Goal: Book appointment/travel/reservation

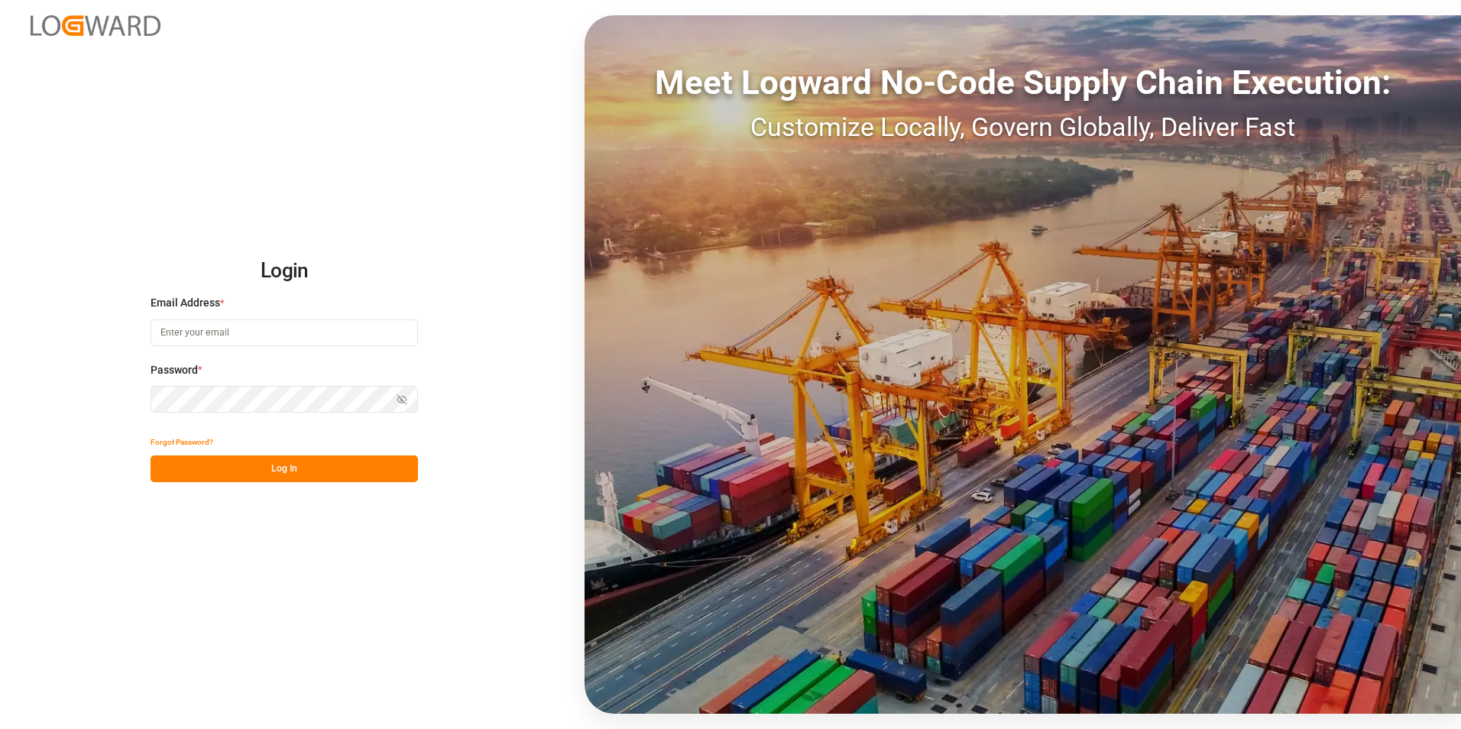
type input "[PERSON_NAME][EMAIL_ADDRESS][PERSON_NAME][DOMAIN_NAME]"
click at [275, 467] on button "Log In" at bounding box center [284, 468] width 267 height 27
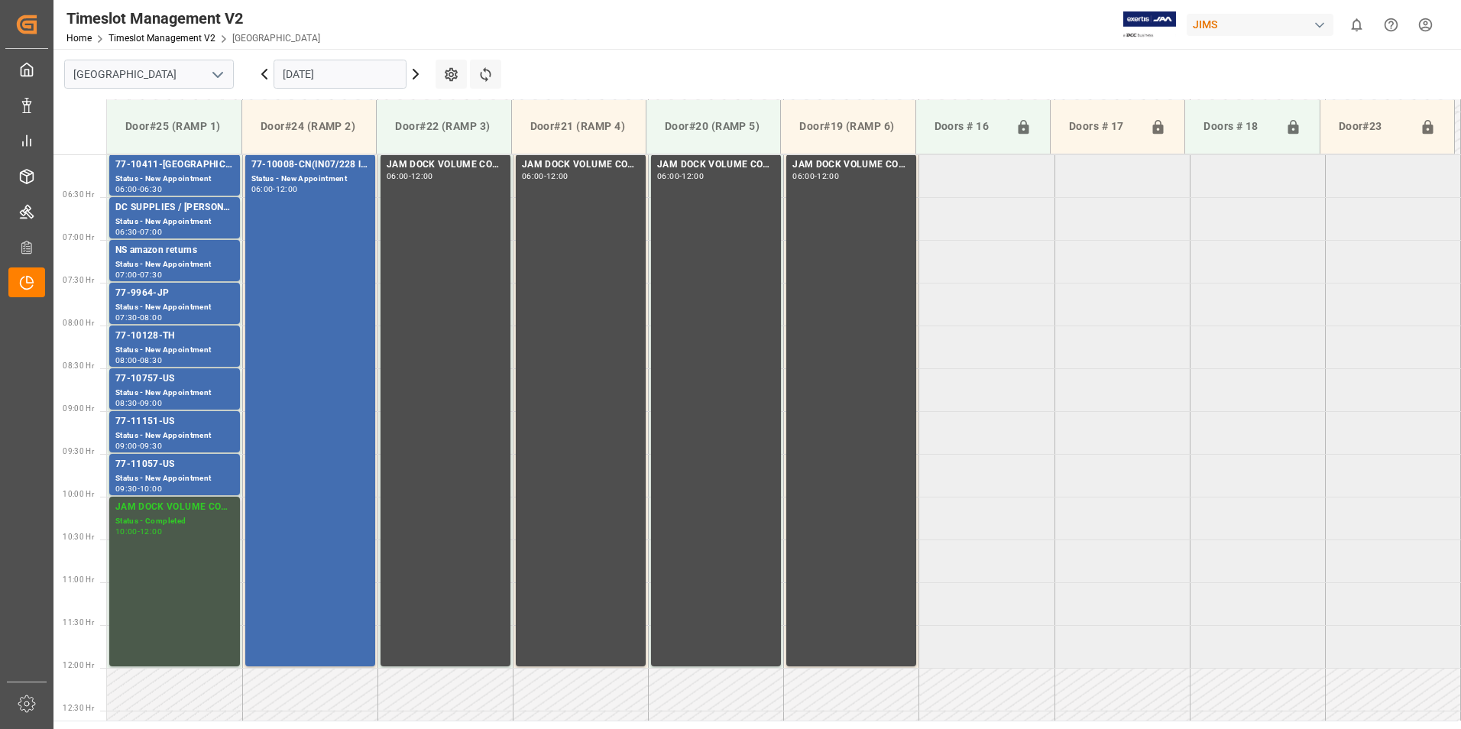
scroll to position [361, 0]
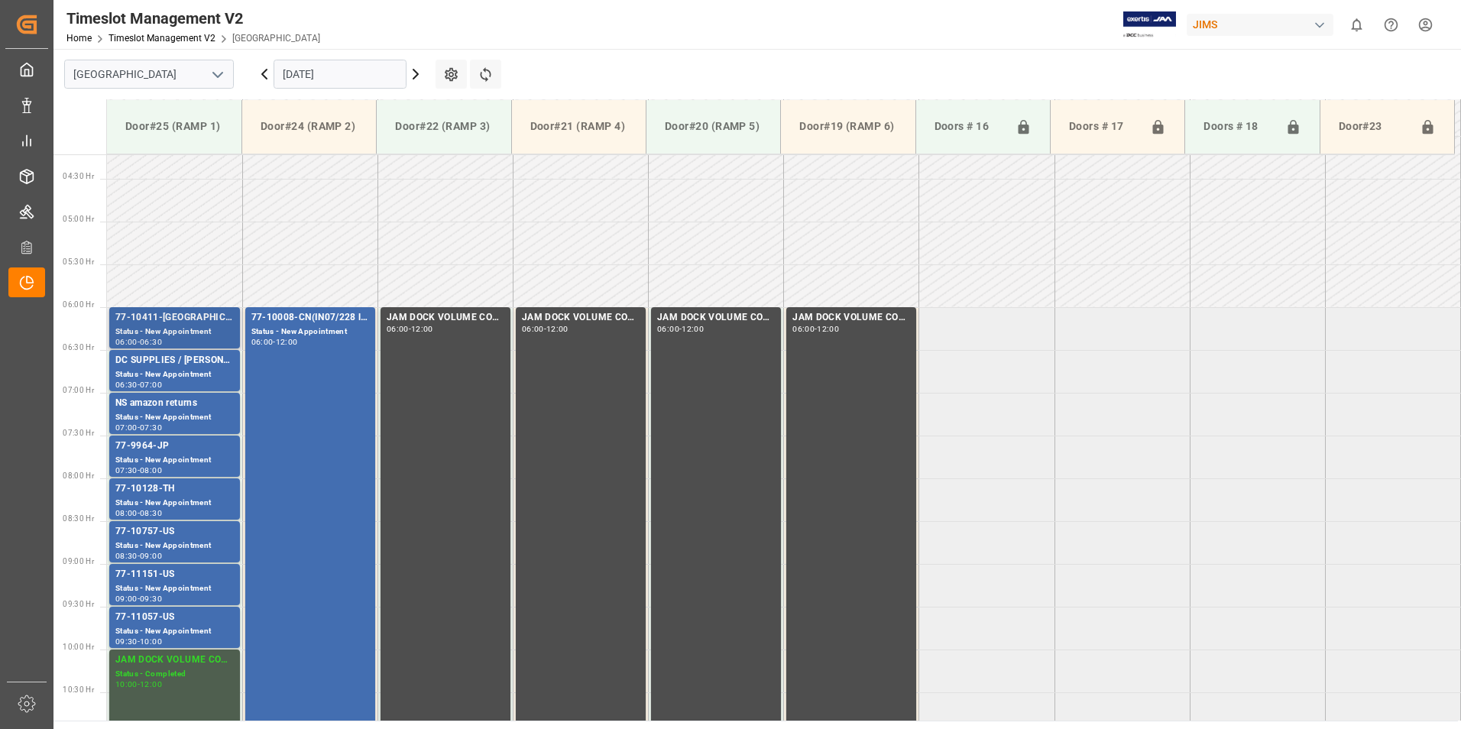
click at [156, 313] on div "77-10411-[GEOGRAPHIC_DATA]" at bounding box center [174, 317] width 118 height 15
click at [154, 455] on div "Status - New Appointment" at bounding box center [174, 460] width 118 height 13
click at [167, 496] on div "77-10128-TH" at bounding box center [174, 488] width 118 height 15
click at [162, 546] on div "Status - New Appointment" at bounding box center [174, 546] width 118 height 13
click at [164, 580] on div "77-11151-US" at bounding box center [174, 574] width 118 height 15
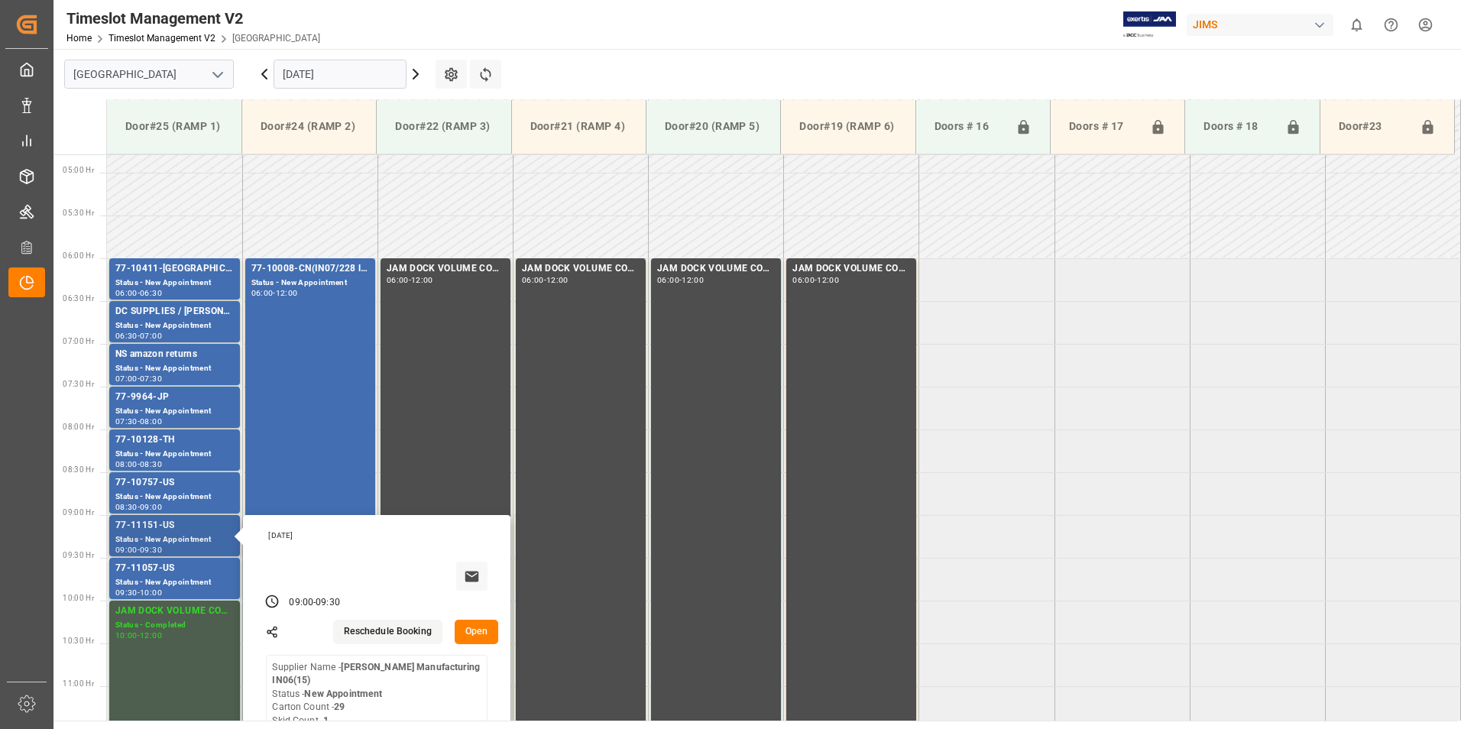
scroll to position [437, 0]
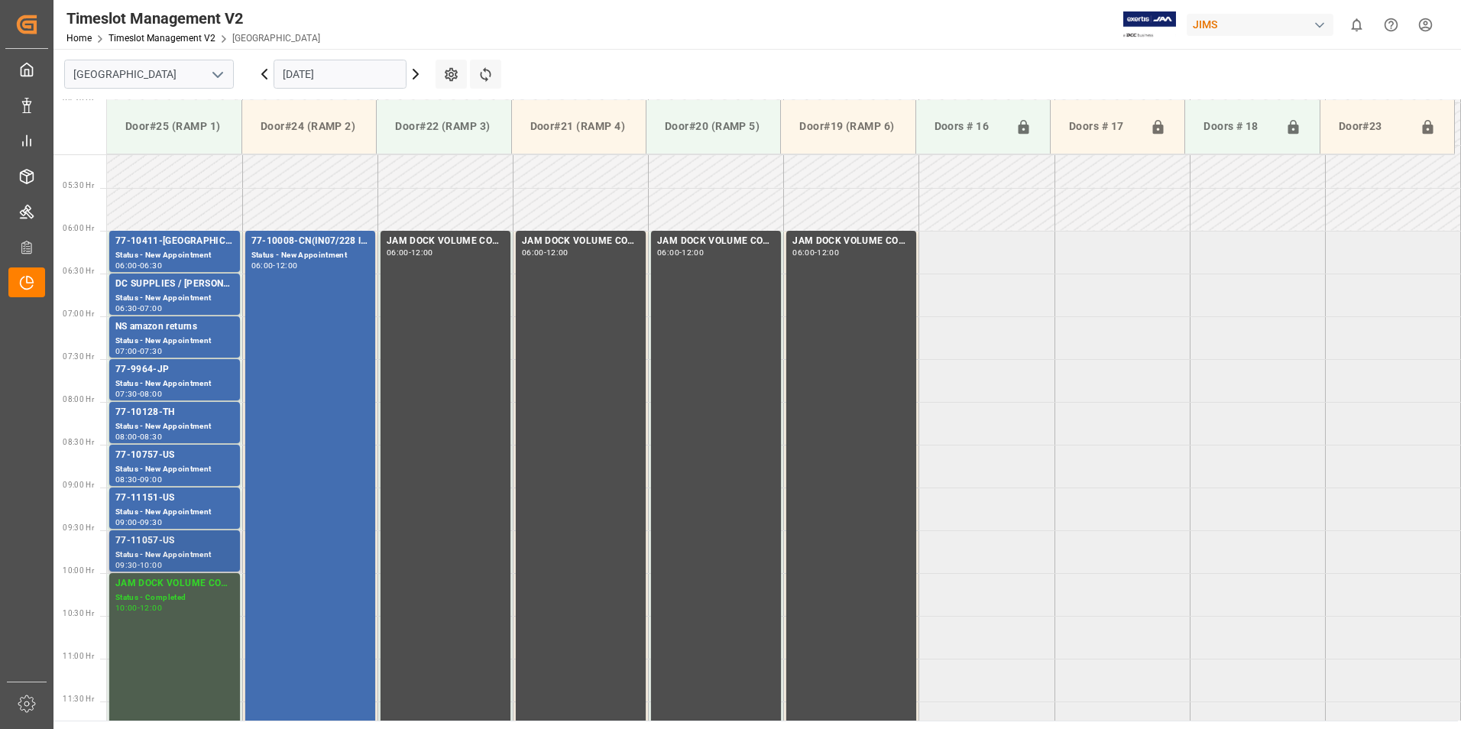
click at [173, 548] on div "77-11057-US" at bounding box center [174, 540] width 118 height 15
click at [294, 236] on div "77-10008-CN(IN07/228 lines)" at bounding box center [310, 241] width 118 height 15
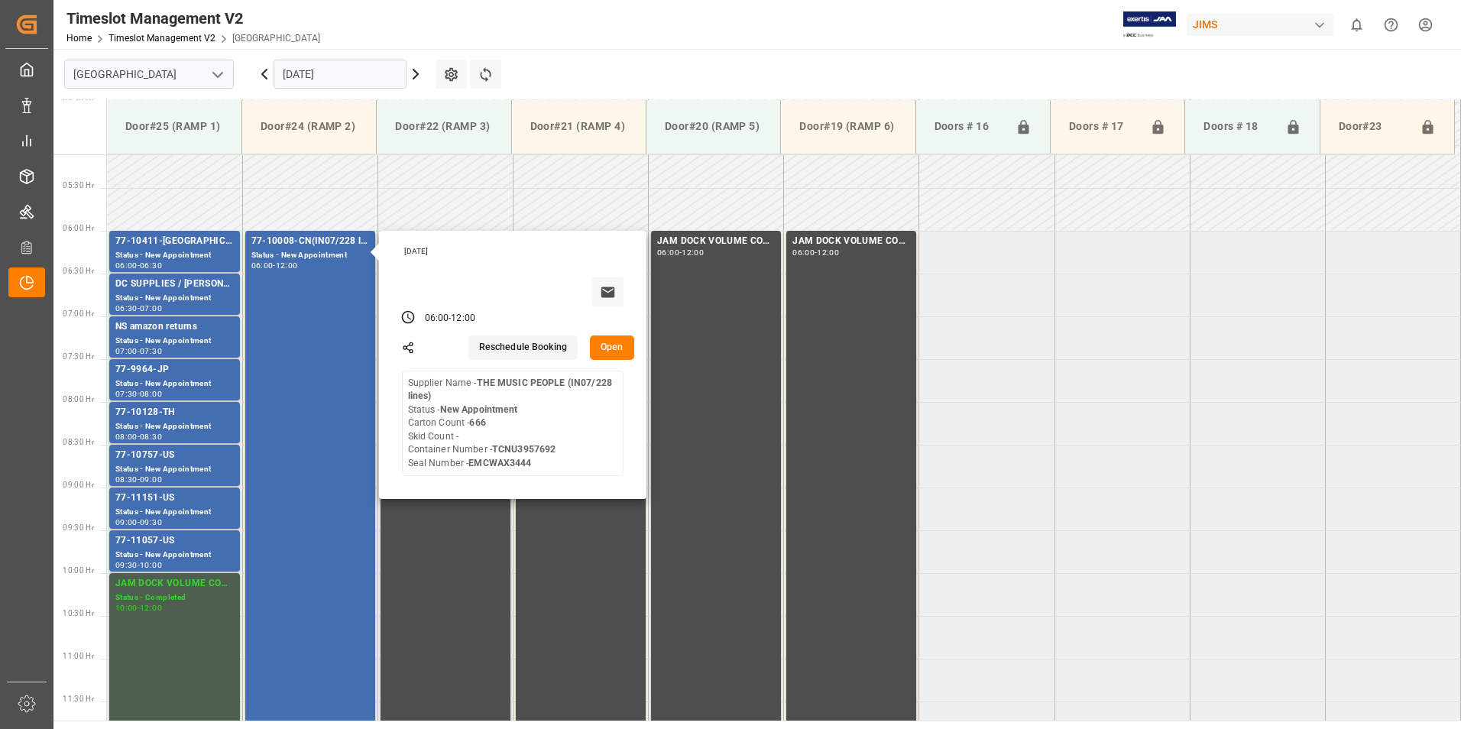
click at [306, 63] on input "[DATE]" at bounding box center [340, 74] width 133 height 29
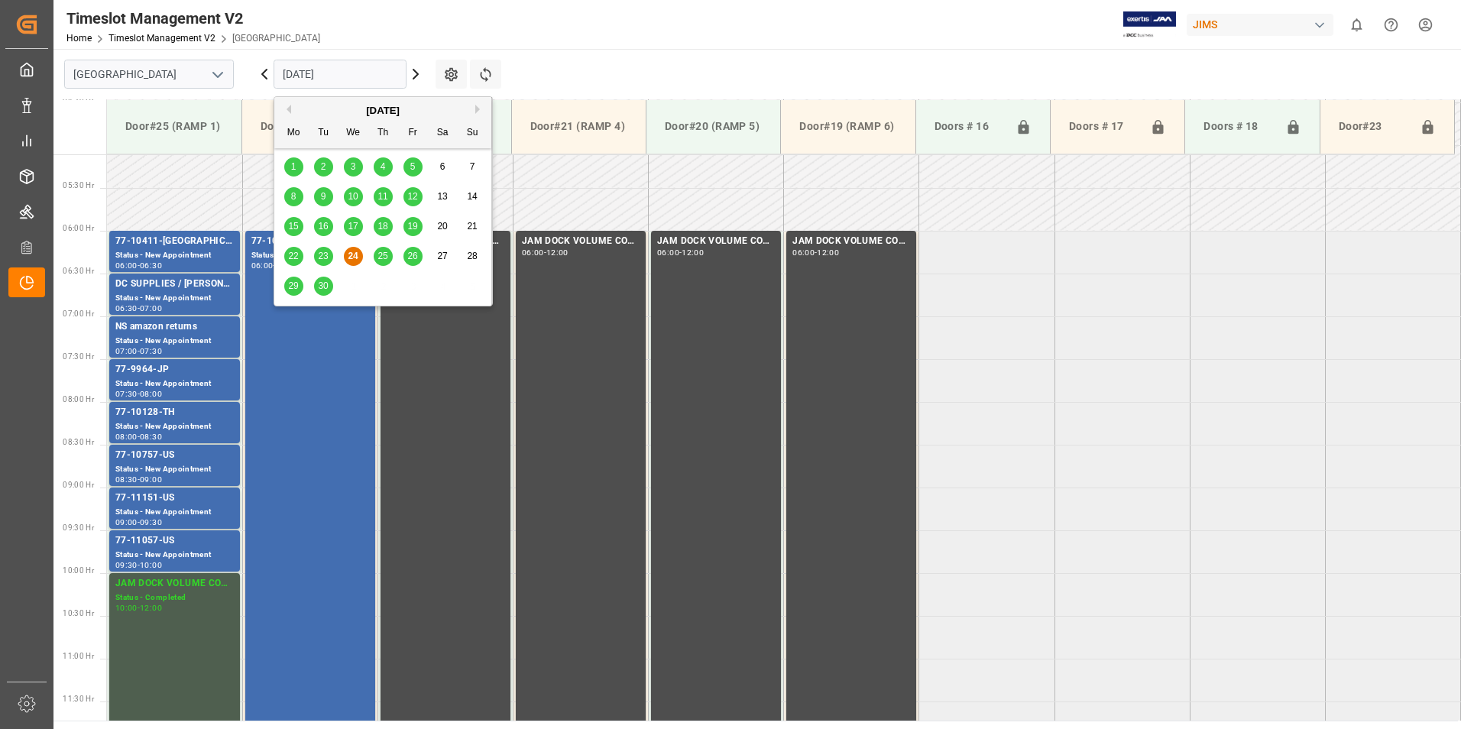
click at [381, 258] on span "25" at bounding box center [383, 256] width 10 height 11
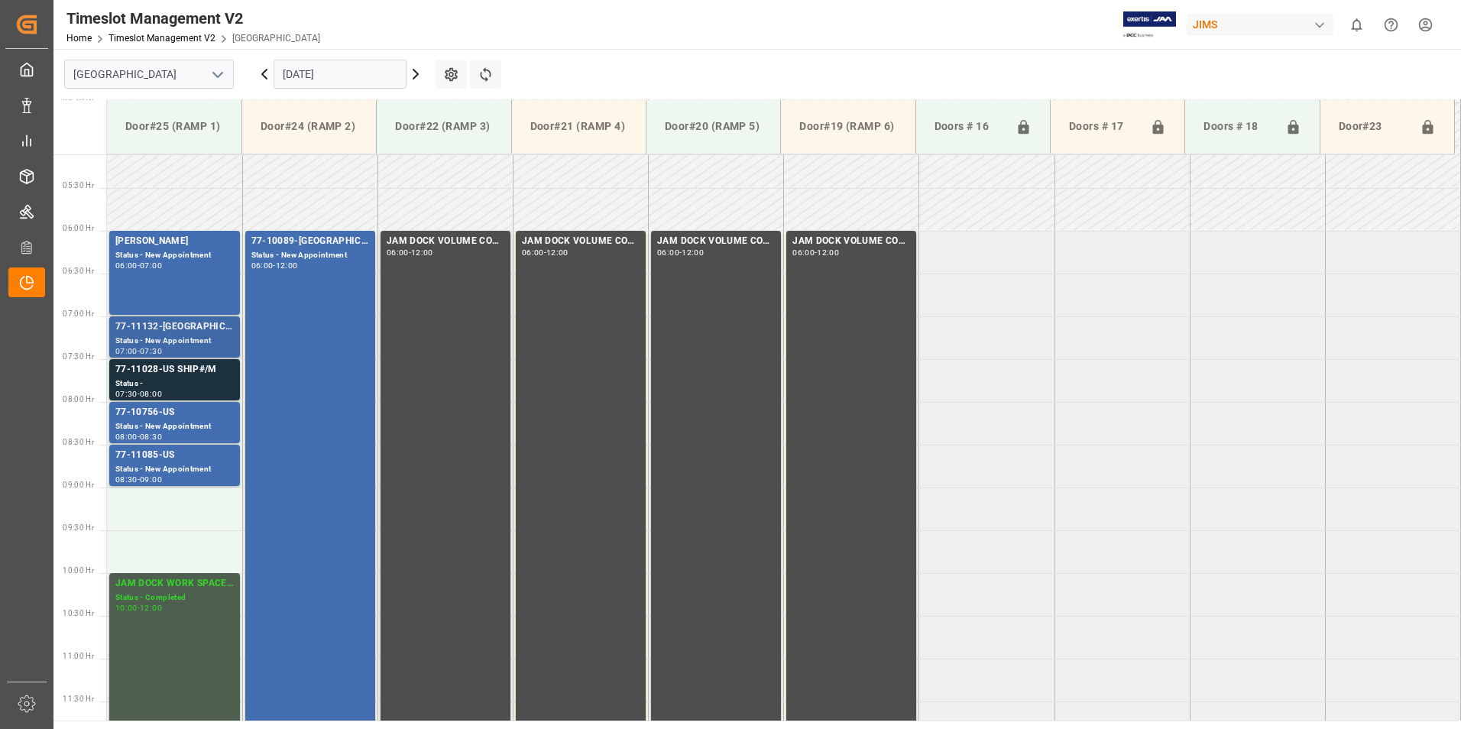
click at [143, 342] on div "Status - New Appointment" at bounding box center [174, 341] width 118 height 13
click at [158, 380] on div "Status -" at bounding box center [174, 384] width 118 height 13
click at [164, 416] on div "77-10756-US" at bounding box center [174, 412] width 118 height 15
click at [168, 461] on div "77-11085-US" at bounding box center [174, 455] width 118 height 15
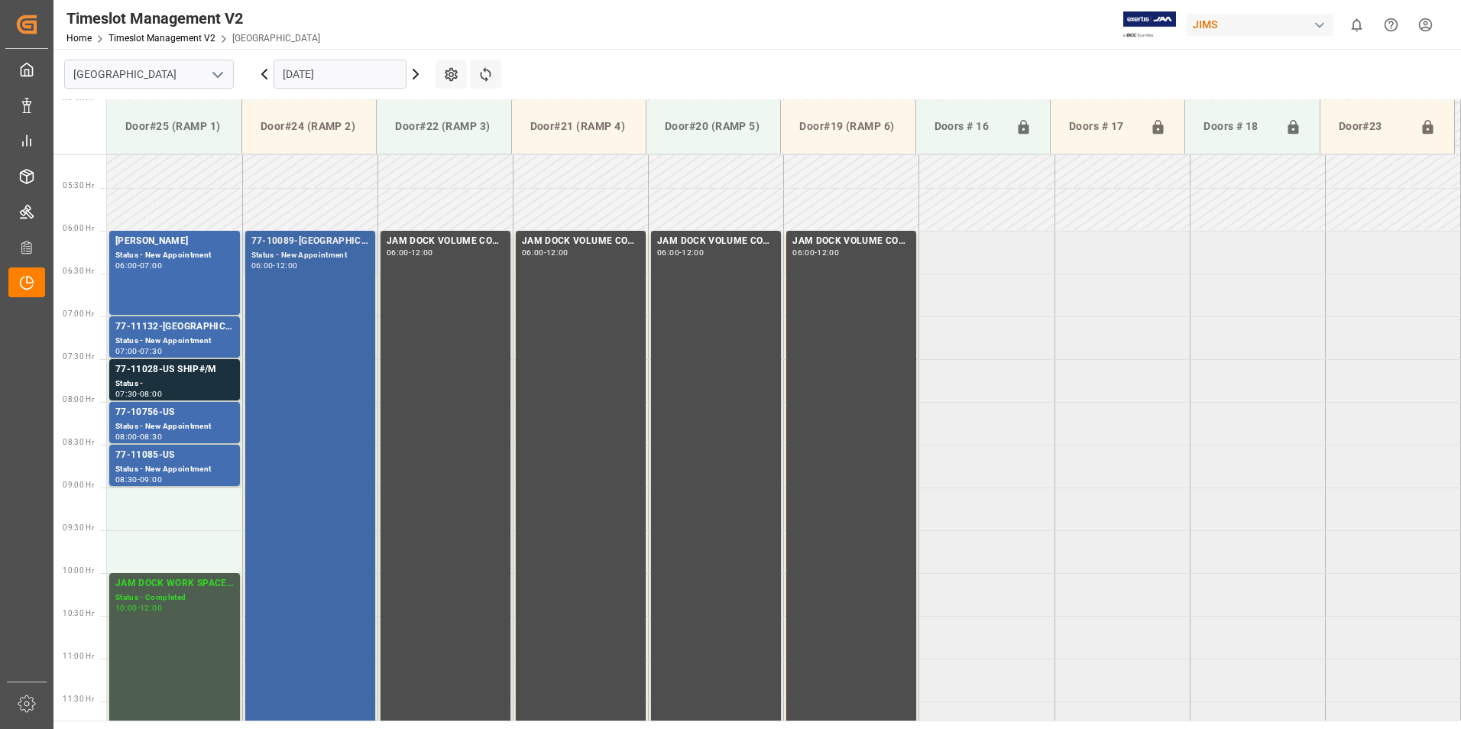
click at [281, 245] on div "77-10089-[GEOGRAPHIC_DATA](IN01/76 lines)" at bounding box center [310, 241] width 118 height 15
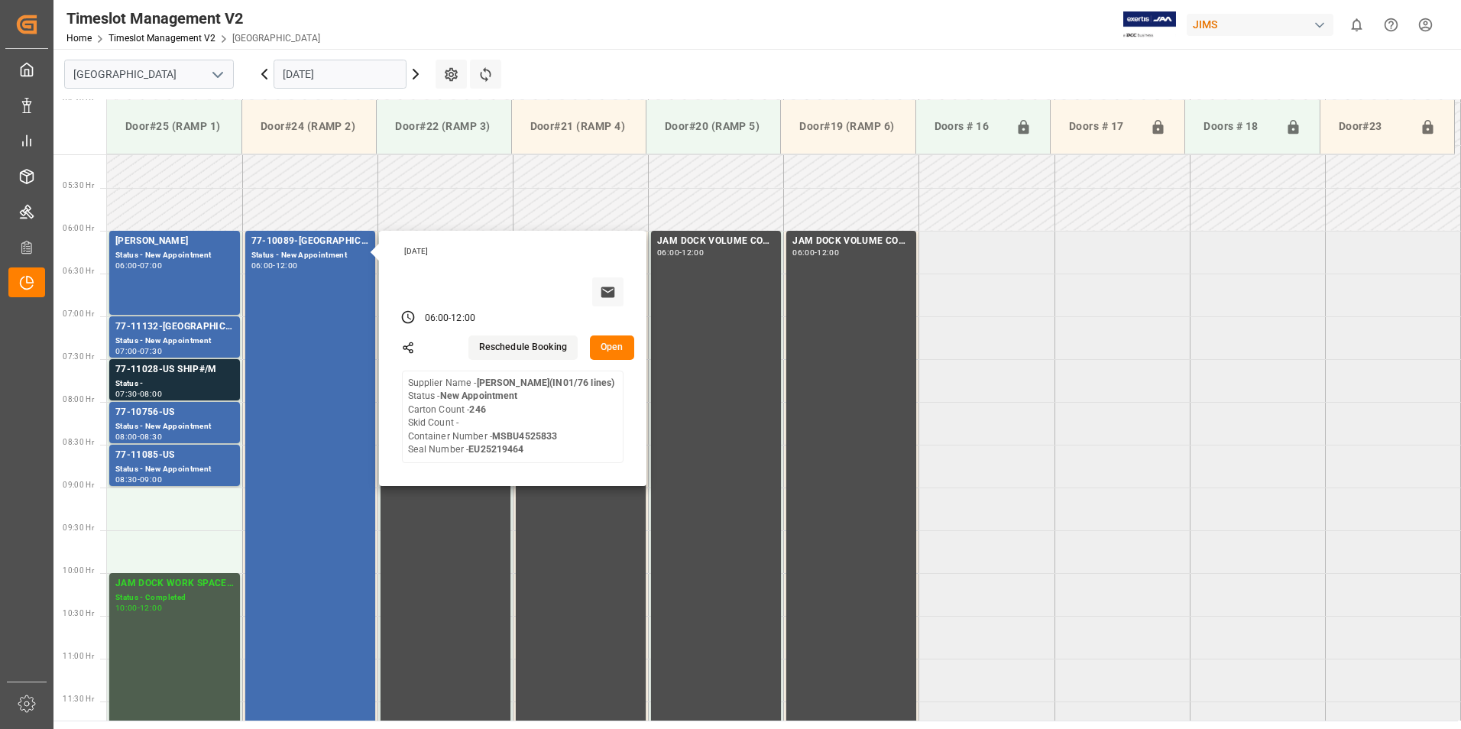
click at [307, 71] on input "[DATE]" at bounding box center [340, 74] width 133 height 29
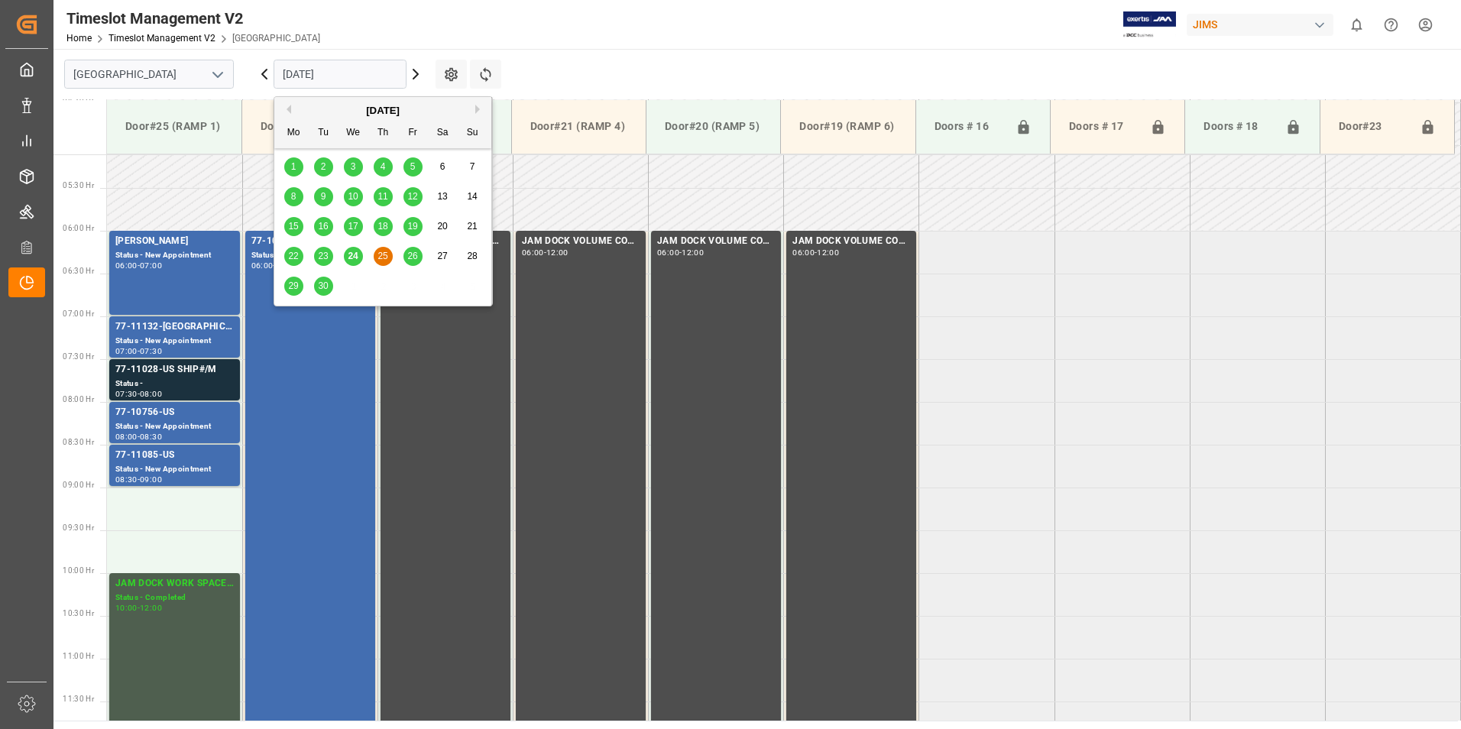
click at [414, 258] on span "26" at bounding box center [412, 256] width 10 height 11
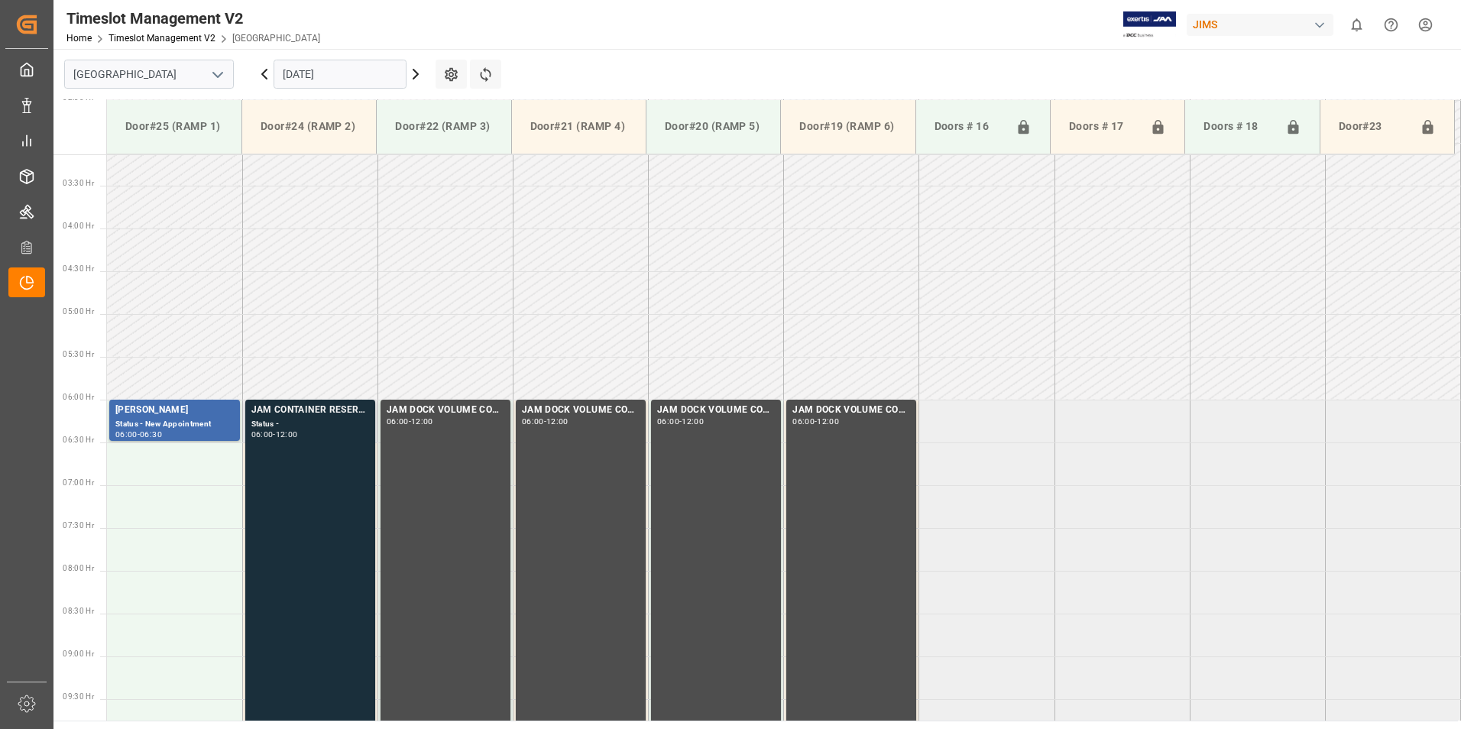
scroll to position [208, 0]
